Goal: Task Accomplishment & Management: Use online tool/utility

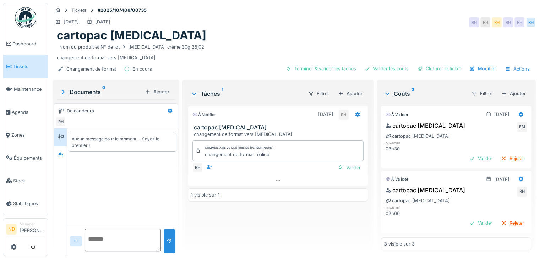
scroll to position [5, 0]
click at [206, 165] on icon at bounding box center [209, 167] width 6 height 5
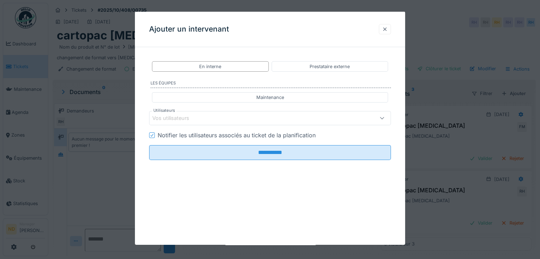
click at [391, 26] on div at bounding box center [384, 29] width 12 height 10
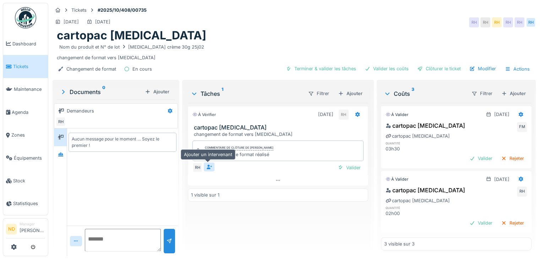
click at [210, 162] on div at bounding box center [209, 166] width 11 height 9
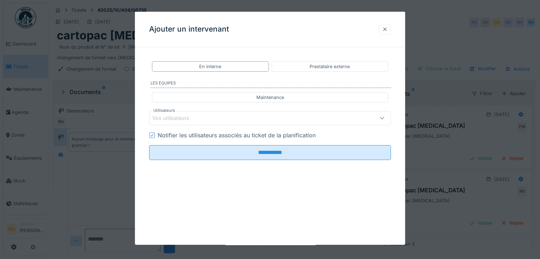
click at [386, 29] on div at bounding box center [385, 29] width 6 height 7
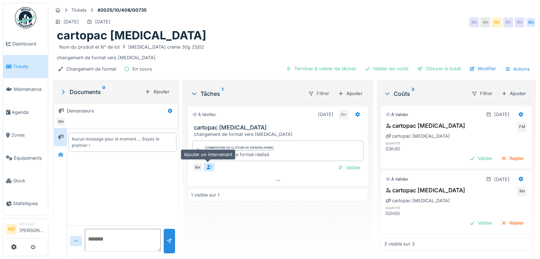
click at [207, 164] on div at bounding box center [209, 167] width 6 height 7
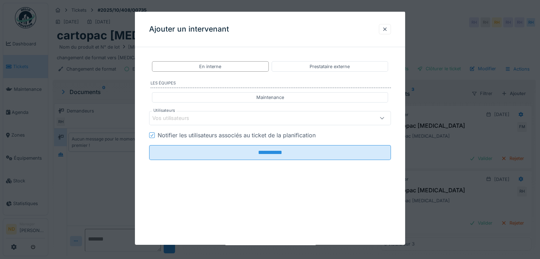
click at [302, 121] on div "Vos utilisateurs" at bounding box center [255, 118] width 206 height 8
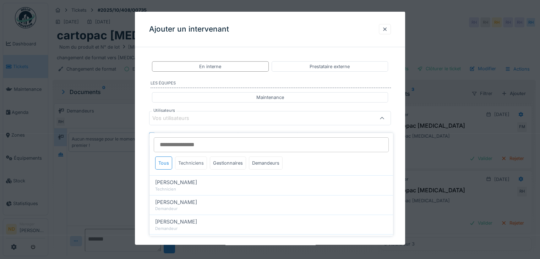
click at [199, 156] on div "Techniciens" at bounding box center [191, 162] width 32 height 13
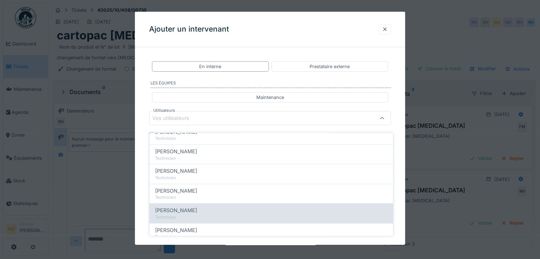
scroll to position [71, 0]
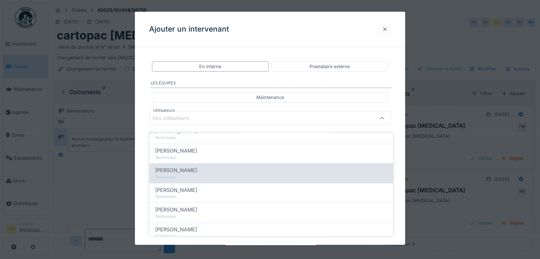
click at [180, 167] on span "François Bernard" at bounding box center [176, 170] width 42 height 8
type input "*****"
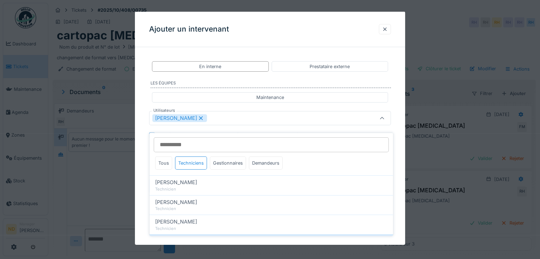
click at [202, 117] on icon at bounding box center [201, 118] width 6 height 5
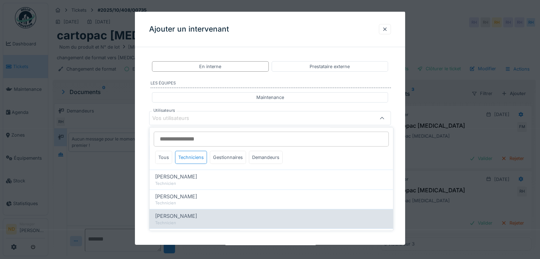
click at [196, 221] on div "Technicien" at bounding box center [271, 223] width 232 height 6
type input "****"
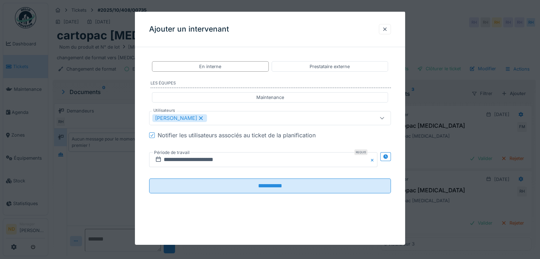
click at [143, 121] on div "**********" at bounding box center [270, 133] width 270 height 160
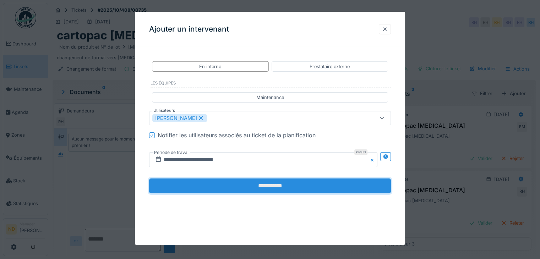
click at [240, 182] on input "**********" at bounding box center [270, 185] width 242 height 15
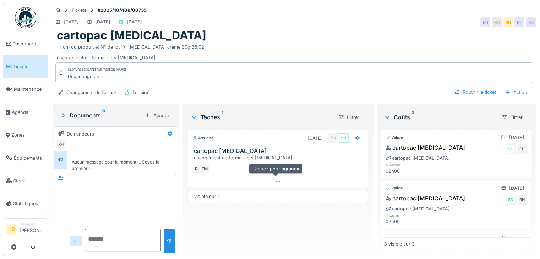
click at [264, 177] on div at bounding box center [278, 182] width 180 height 10
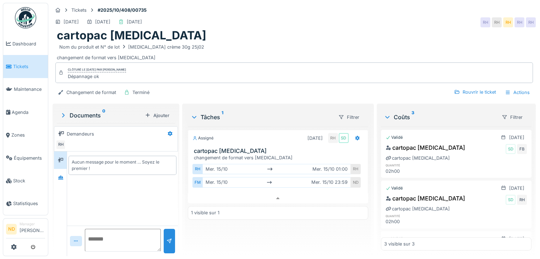
click at [283, 237] on div "Assigné 15/10/2025 RH SD cartopac loprox changement de format vers Loprox RH me…" at bounding box center [278, 189] width 180 height 124
click at [282, 193] on div at bounding box center [278, 198] width 180 height 10
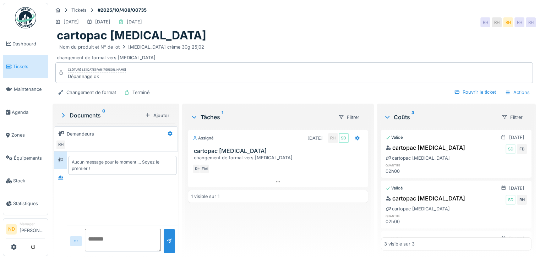
click at [297, 233] on div "Assigné 15/10/2025 RH SD cartopac loprox changement de format vers Loprox RH FM…" at bounding box center [278, 189] width 180 height 124
click at [23, 24] on img at bounding box center [25, 17] width 21 height 21
